Goal: Answer question/provide support: Share knowledge or assist other users

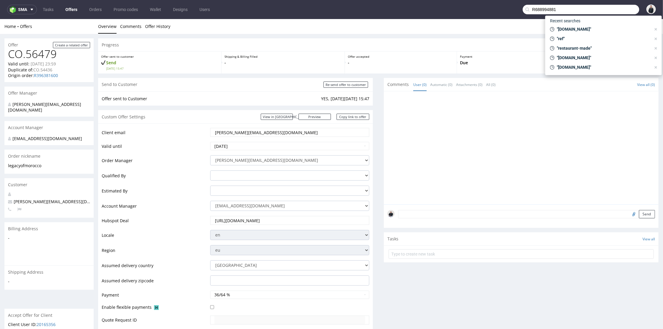
scroll to position [198, 0]
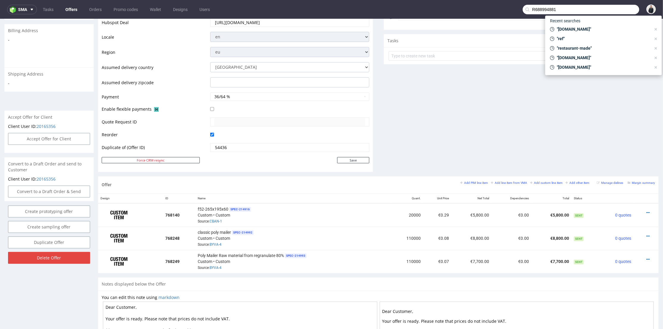
type input "R688994881"
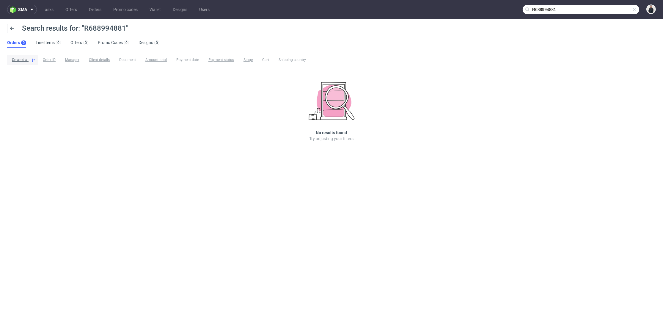
drag, startPoint x: 607, startPoint y: 6, endPoint x: 616, endPoint y: 7, distance: 9.0
click at [608, 6] on input "R688994881" at bounding box center [581, 10] width 117 height 10
click at [617, 8] on input "R688994881" at bounding box center [581, 10] width 117 height 10
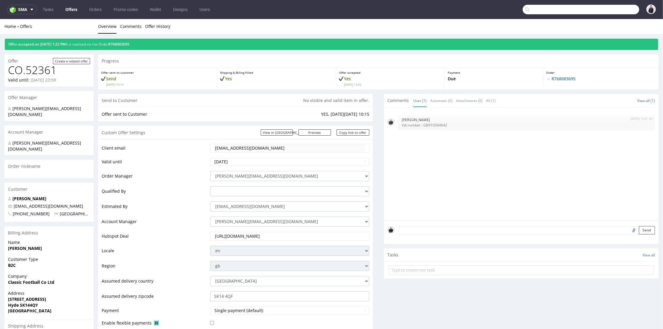
click at [604, 6] on input "text" at bounding box center [581, 10] width 117 height 10
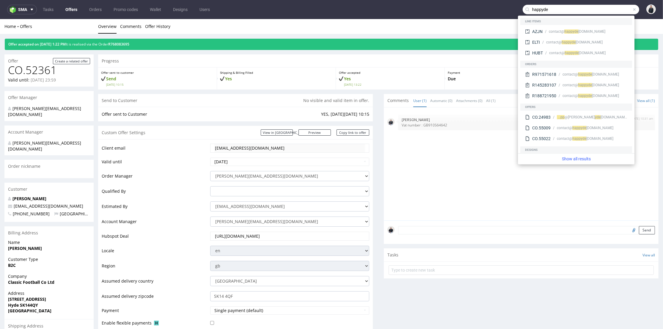
type input "happyde"
click at [578, 30] on span "yde" at bounding box center [576, 31] width 6 height 4
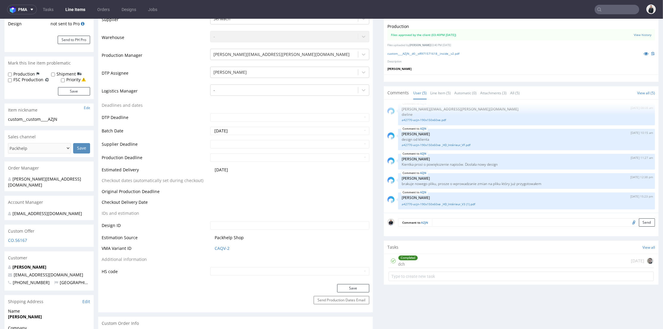
scroll to position [165, 0]
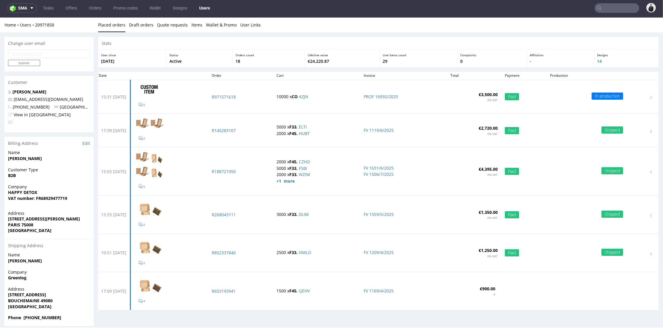
scroll to position [2, 0]
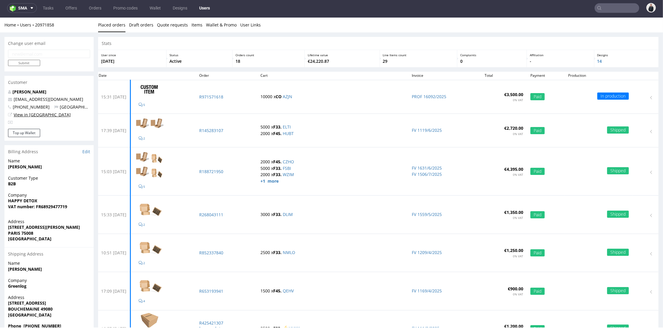
click at [37, 115] on link "View in [GEOGRAPHIC_DATA]" at bounding box center [42, 115] width 57 height 6
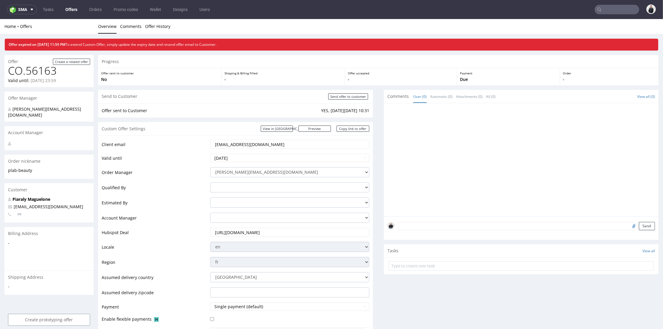
click at [605, 9] on input "text" at bounding box center [617, 10] width 45 height 10
paste input "Bonjour, Malheureusement, je ne vois pas votre commande et le lien vers l'offre…"
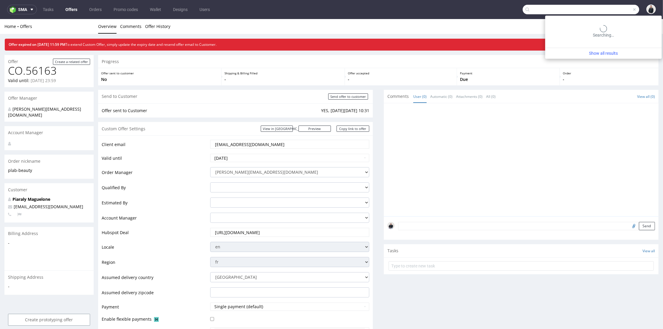
scroll to position [0, 212]
type input "Bonjour, Malheureusement, je ne vois pas votre commande et le lien vers l'offre…"
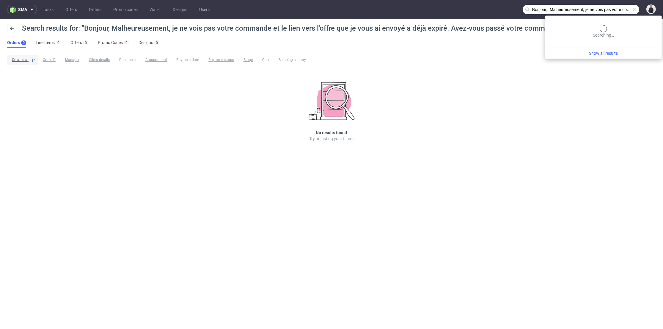
drag, startPoint x: 632, startPoint y: 8, endPoint x: 636, endPoint y: 8, distance: 4.5
click at [635, 8] on div "Bonjour, Malheureusement, je ne vois pas votre commande et le lien vers l'offre…" at bounding box center [581, 10] width 117 height 10
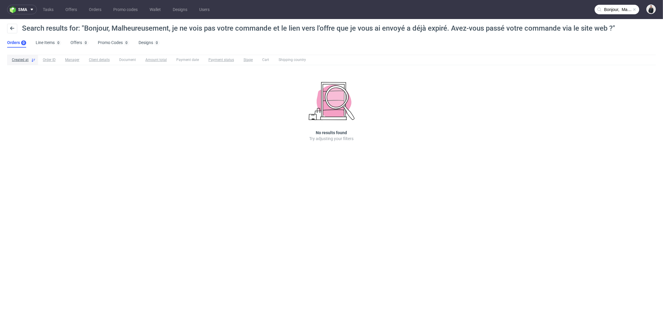
click at [636, 8] on span at bounding box center [634, 9] width 5 height 5
click at [620, 7] on input "text" at bounding box center [617, 10] width 45 height 10
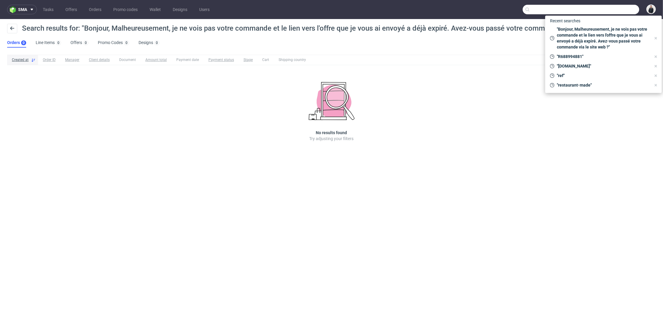
paste input "R688994881"
type input "R688994881"
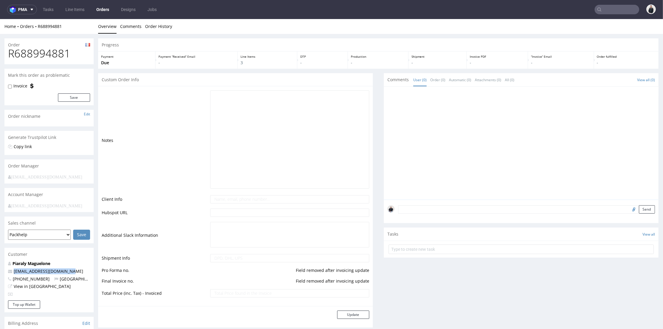
drag, startPoint x: 75, startPoint y: 273, endPoint x: 11, endPoint y: 267, distance: 64.2
click at [4, 272] on div "Piaraly Maguelone [EMAIL_ADDRESS][DOMAIN_NAME] [PHONE_NUMBER] [GEOGRAPHIC_DATA]…" at bounding box center [48, 281] width 89 height 40
copy span "[EMAIL_ADDRESS][DOMAIN_NAME]"
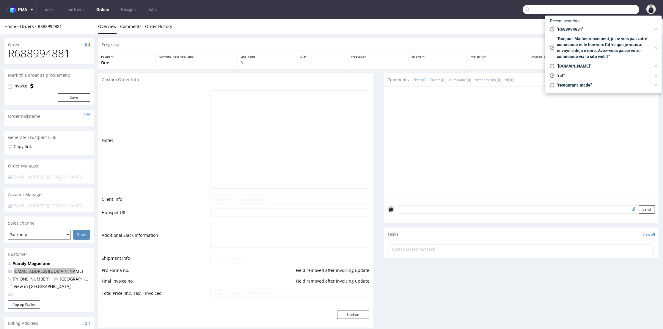
click at [603, 5] on input "text" at bounding box center [581, 10] width 117 height 10
paste input "[EMAIL_ADDRESS][DOMAIN_NAME]"
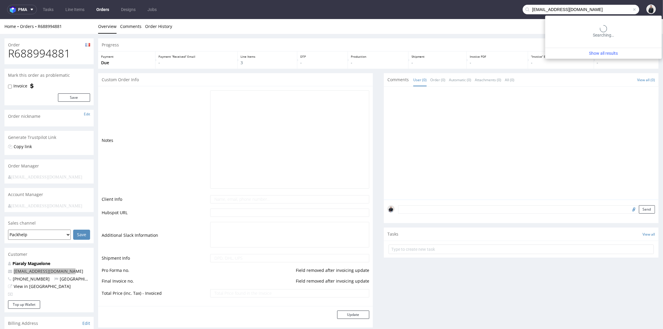
type input "[EMAIL_ADDRESS][DOMAIN_NAME]"
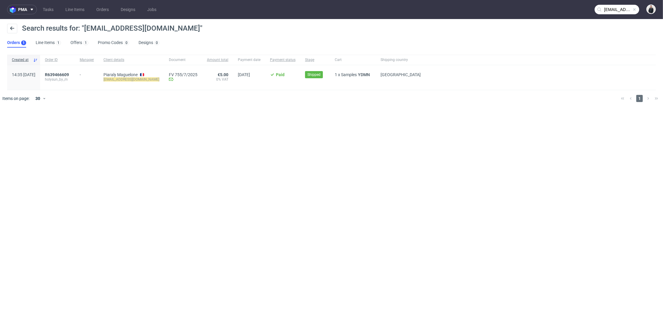
click at [76, 37] on div "Search results for: "maguelone@plab-beauty.com"" at bounding box center [331, 31] width 649 height 14
click at [77, 43] on link "Offers 1" at bounding box center [79, 43] width 18 height 10
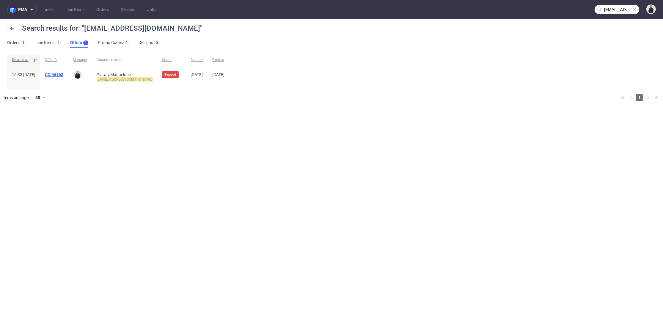
click at [63, 72] on link "CO.56163" at bounding box center [54, 74] width 18 height 5
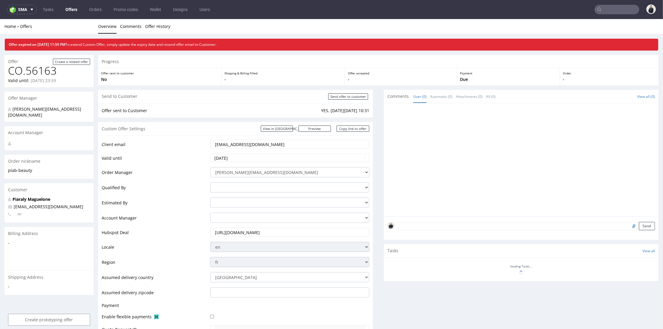
scroll to position [33, 0]
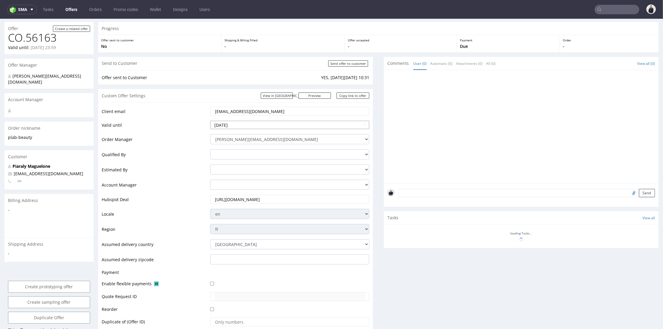
drag, startPoint x: 263, startPoint y: 123, endPoint x: 298, endPoint y: 130, distance: 35.9
click at [263, 123] on input "2025-08-16" at bounding box center [289, 125] width 159 height 8
click at [329, 124] on input "2025-08-16" at bounding box center [289, 125] width 159 height 8
click at [362, 124] on input "2025-08-16" at bounding box center [289, 125] width 159 height 8
click at [352, 125] on input "2025-08-16" at bounding box center [289, 125] width 159 height 8
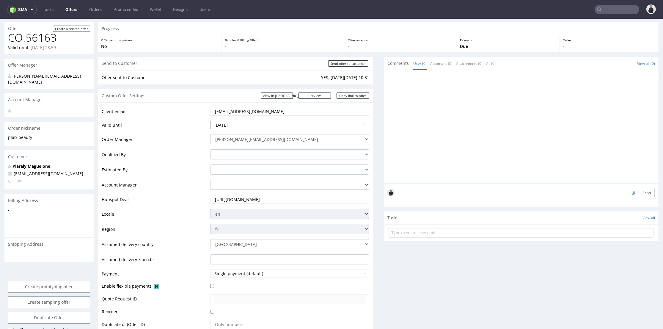
drag, startPoint x: 244, startPoint y: 123, endPoint x: 235, endPoint y: 125, distance: 8.8
click at [235, 125] on input "2025-08-16" at bounding box center [289, 125] width 159 height 8
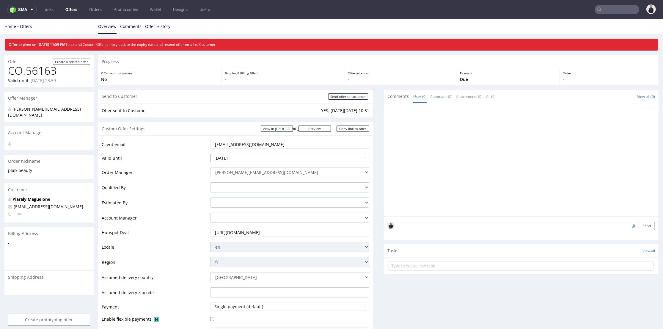
drag, startPoint x: 235, startPoint y: 159, endPoint x: 230, endPoint y: 158, distance: 4.5
click at [230, 158] on input "2025-08-16" at bounding box center [289, 158] width 159 height 8
type input "[DATE]"
click at [181, 189] on td "Qualified By" at bounding box center [155, 189] width 107 height 15
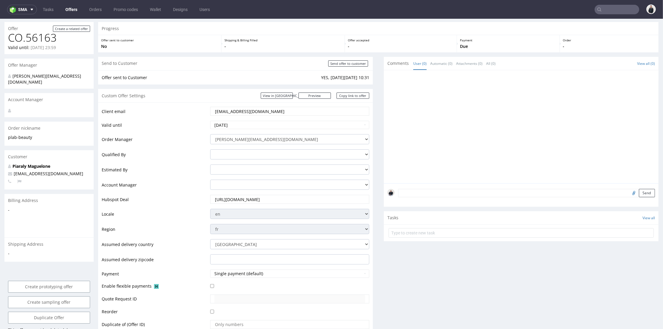
scroll to position [132, 0]
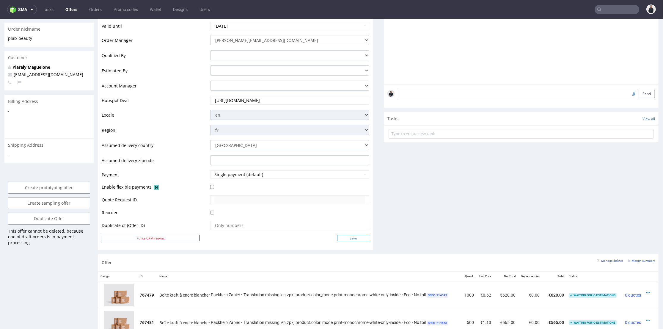
click at [341, 240] on input "Save" at bounding box center [353, 238] width 32 height 6
type input "In progress..."
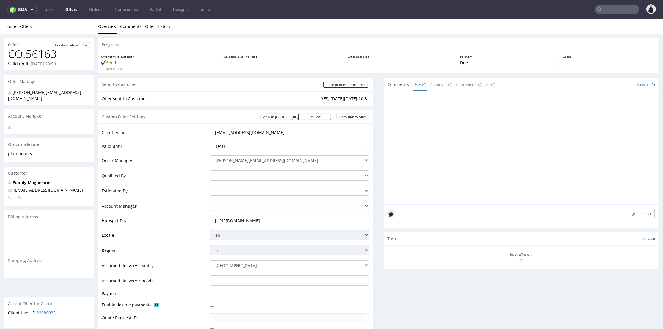
scroll to position [0, 0]
drag, startPoint x: 278, startPoint y: 133, endPoint x: 174, endPoint y: 132, distance: 103.5
click at [174, 132] on tr "Client email [EMAIL_ADDRESS][DOMAIN_NAME]" at bounding box center [236, 134] width 268 height 14
